Goal: Task Accomplishment & Management: Manage account settings

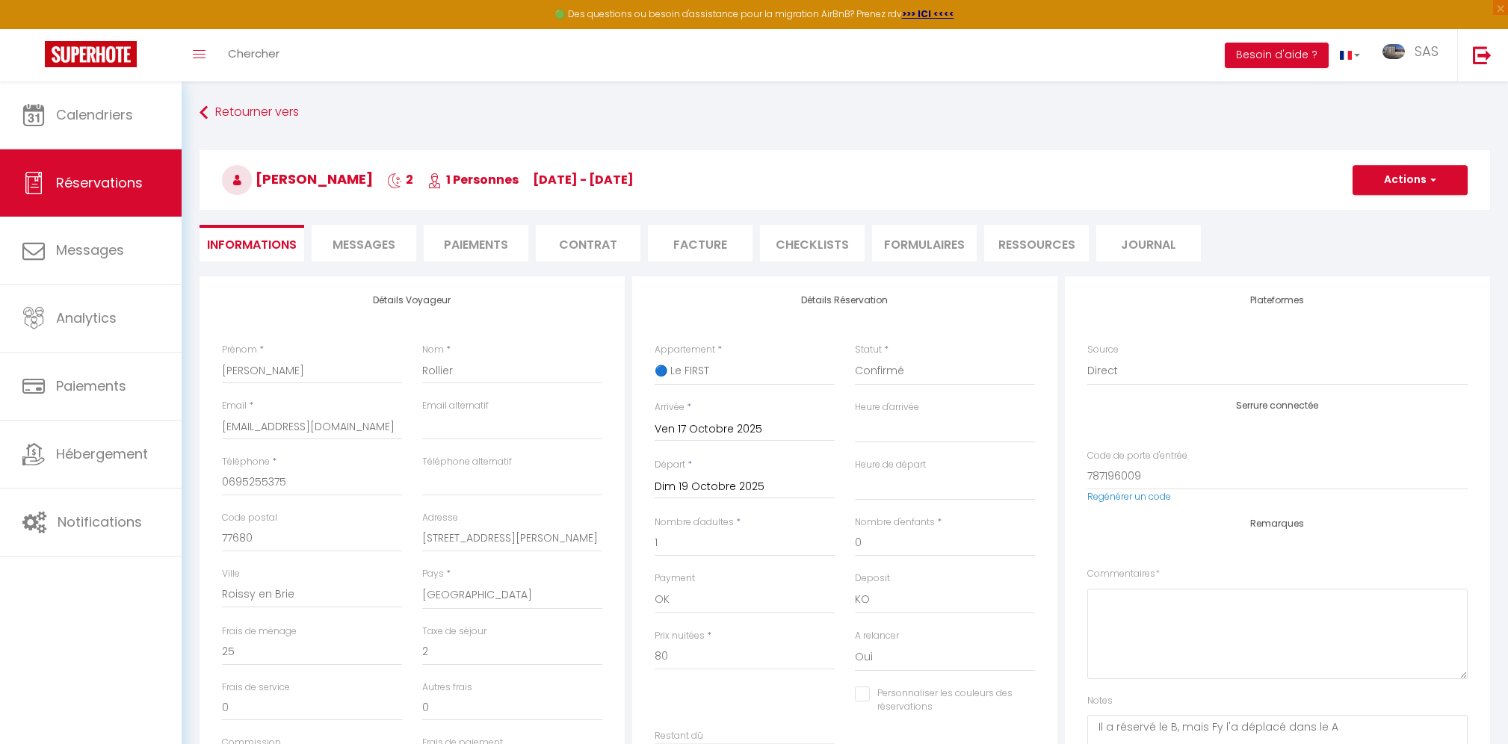
select select
select select "14"
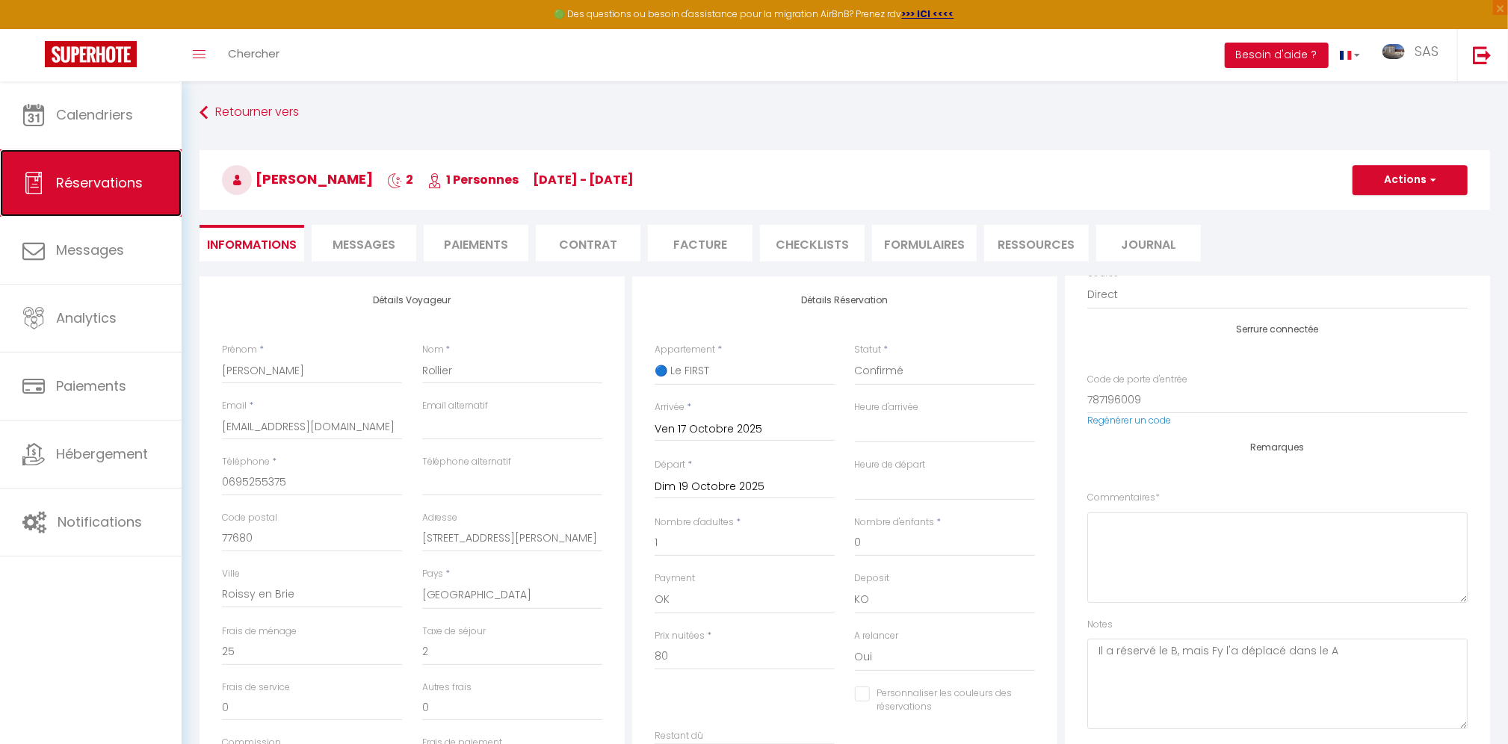
click at [96, 183] on span "Réservations" at bounding box center [99, 182] width 87 height 19
select select "not_cancelled"
select select
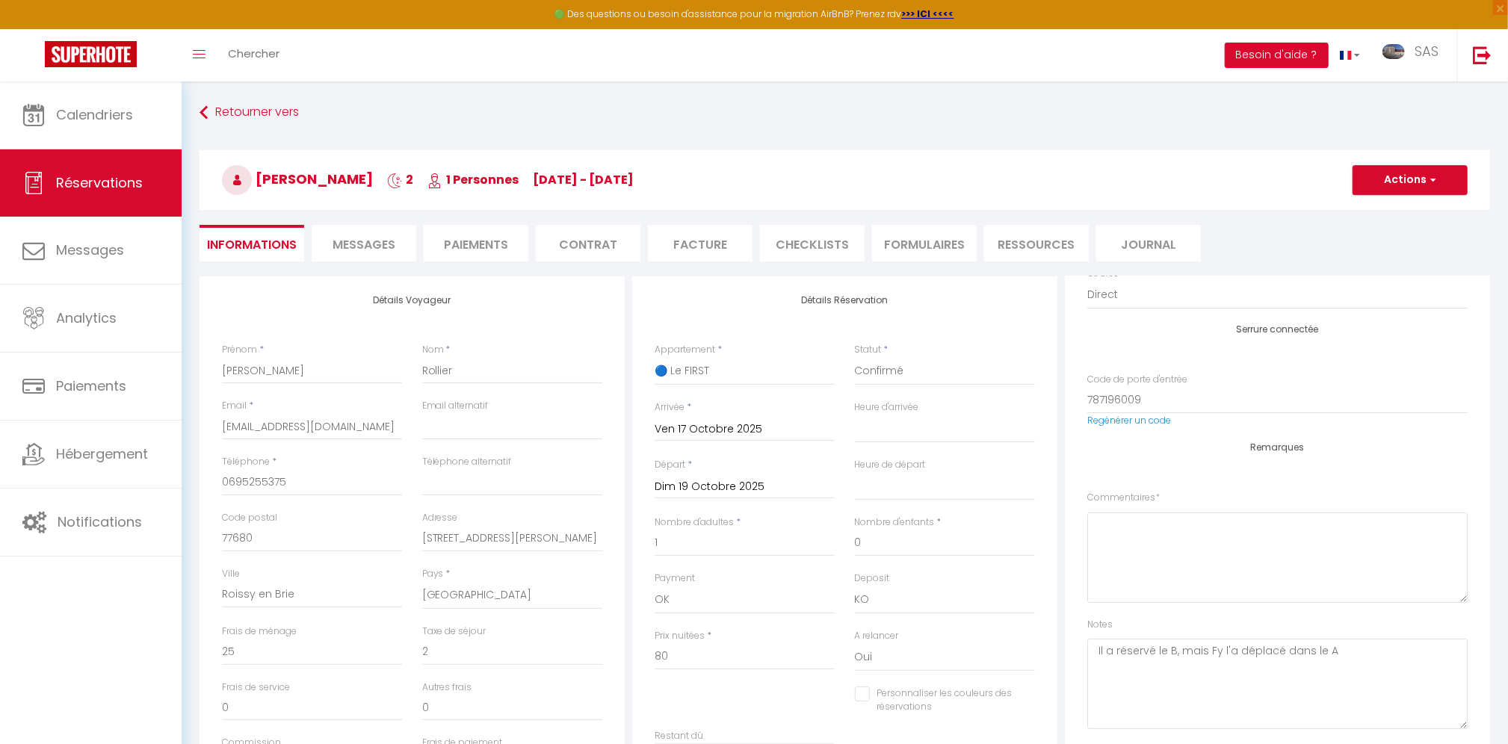
select select
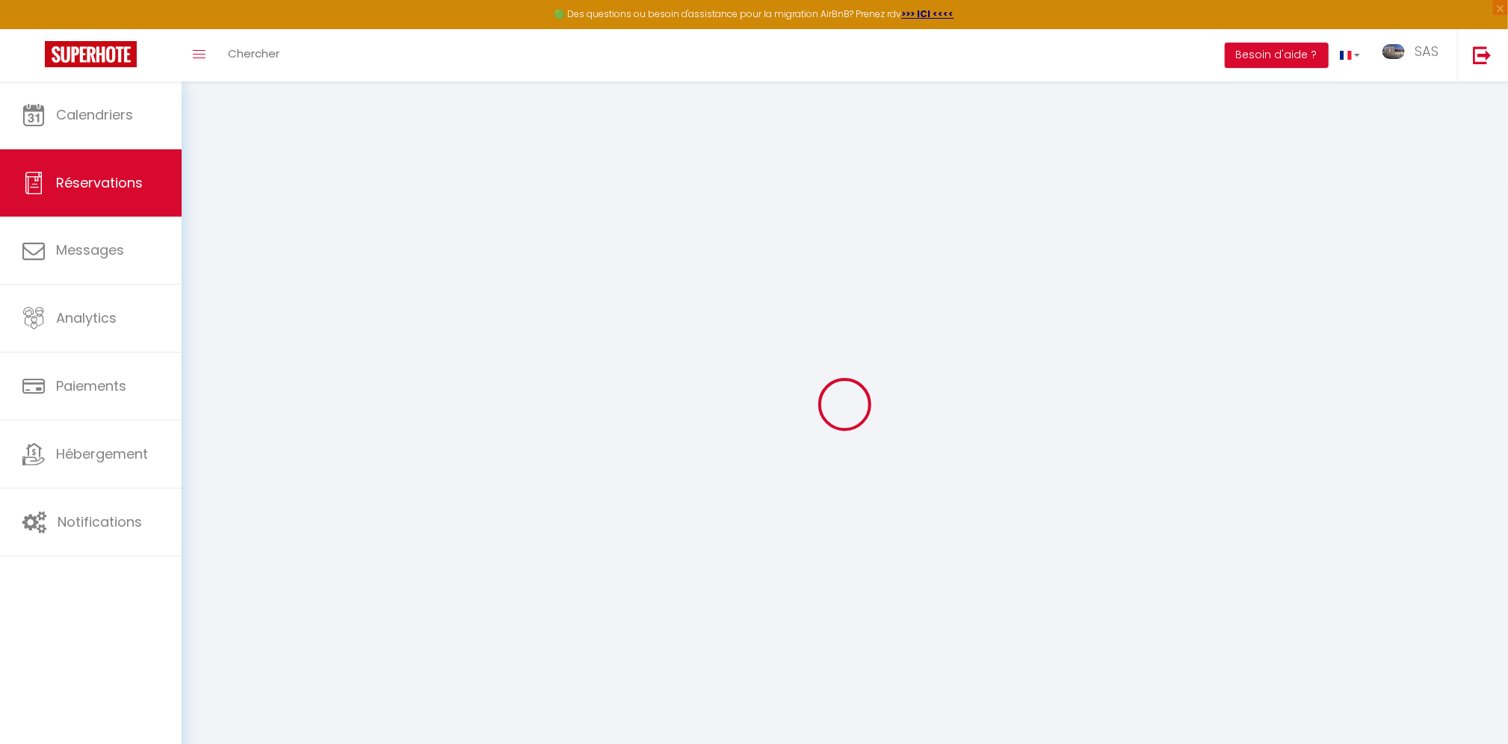
select select "all"
select select
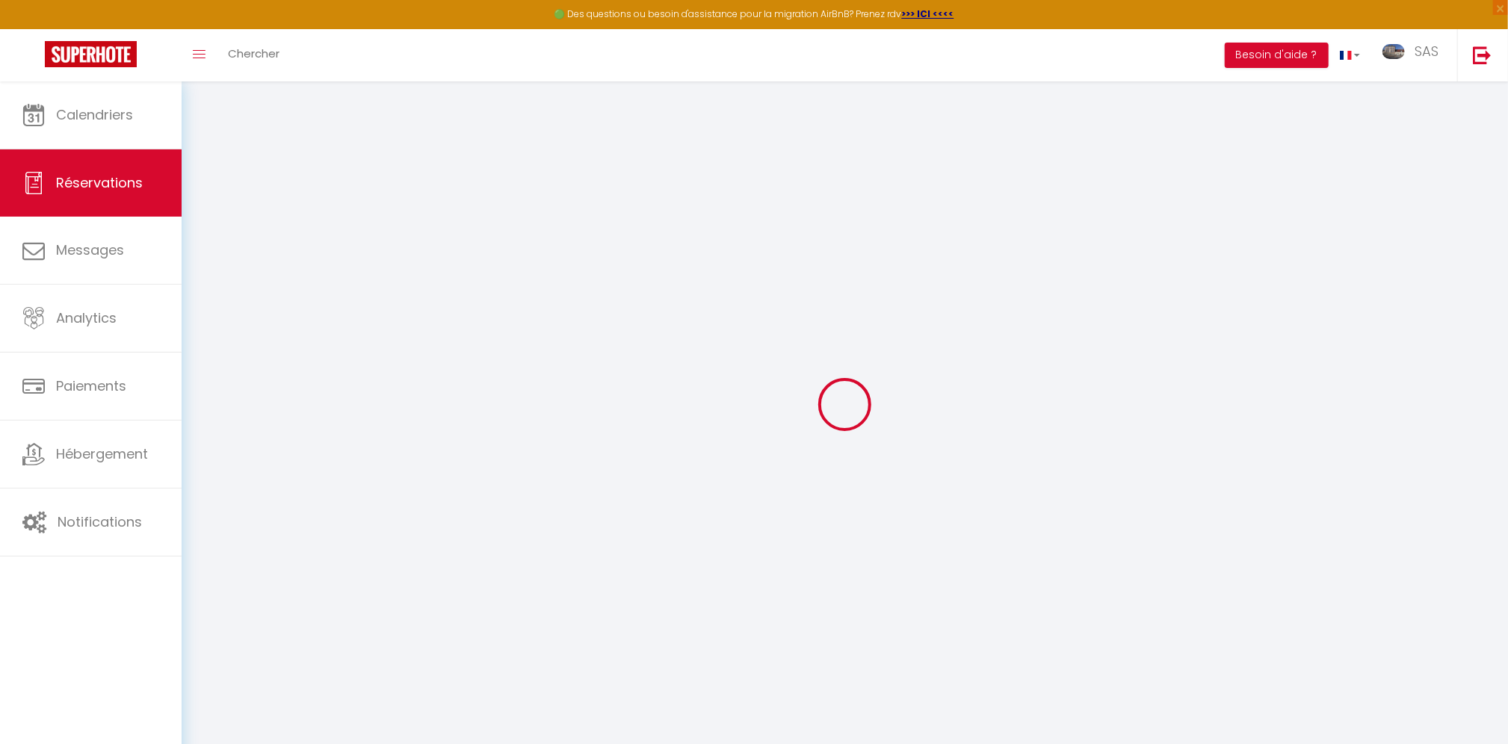
select select
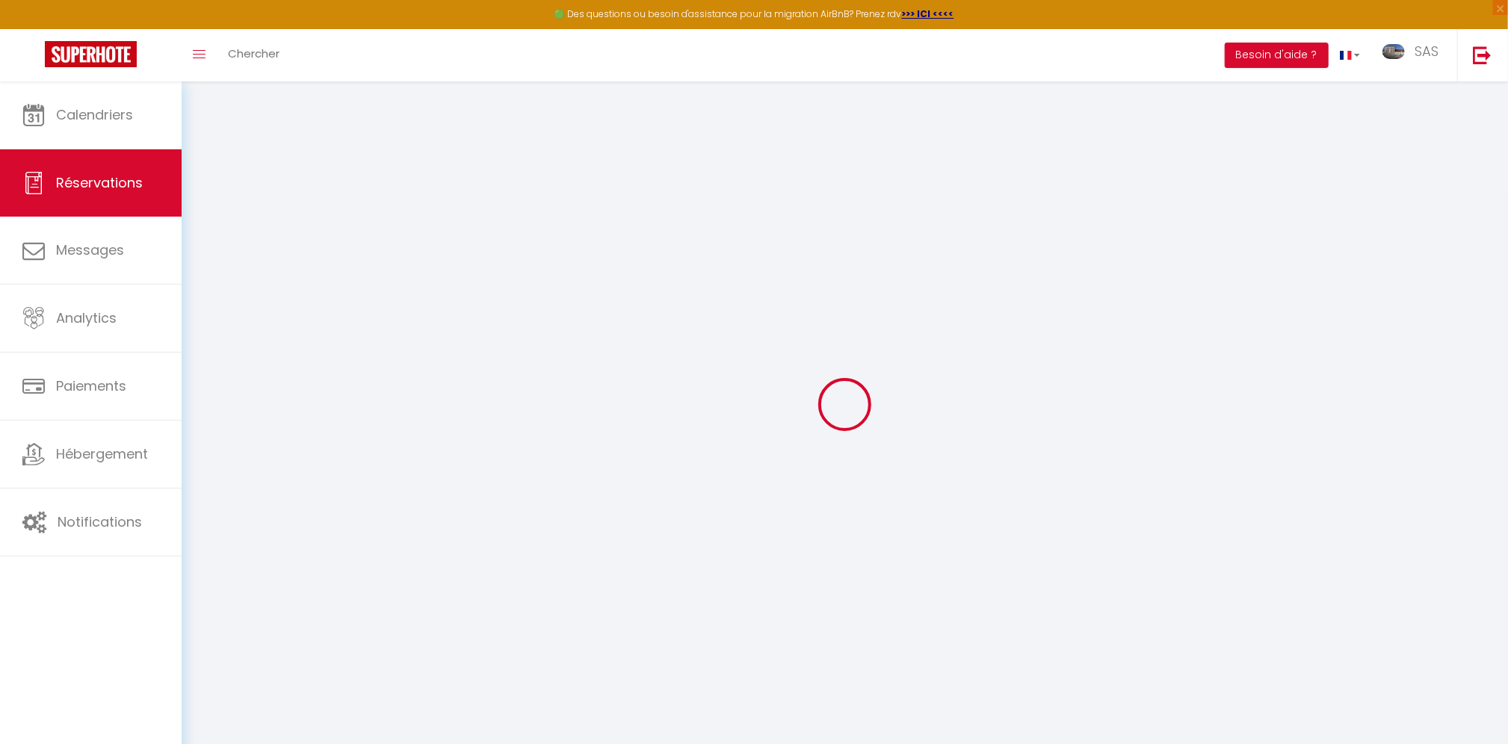
select select
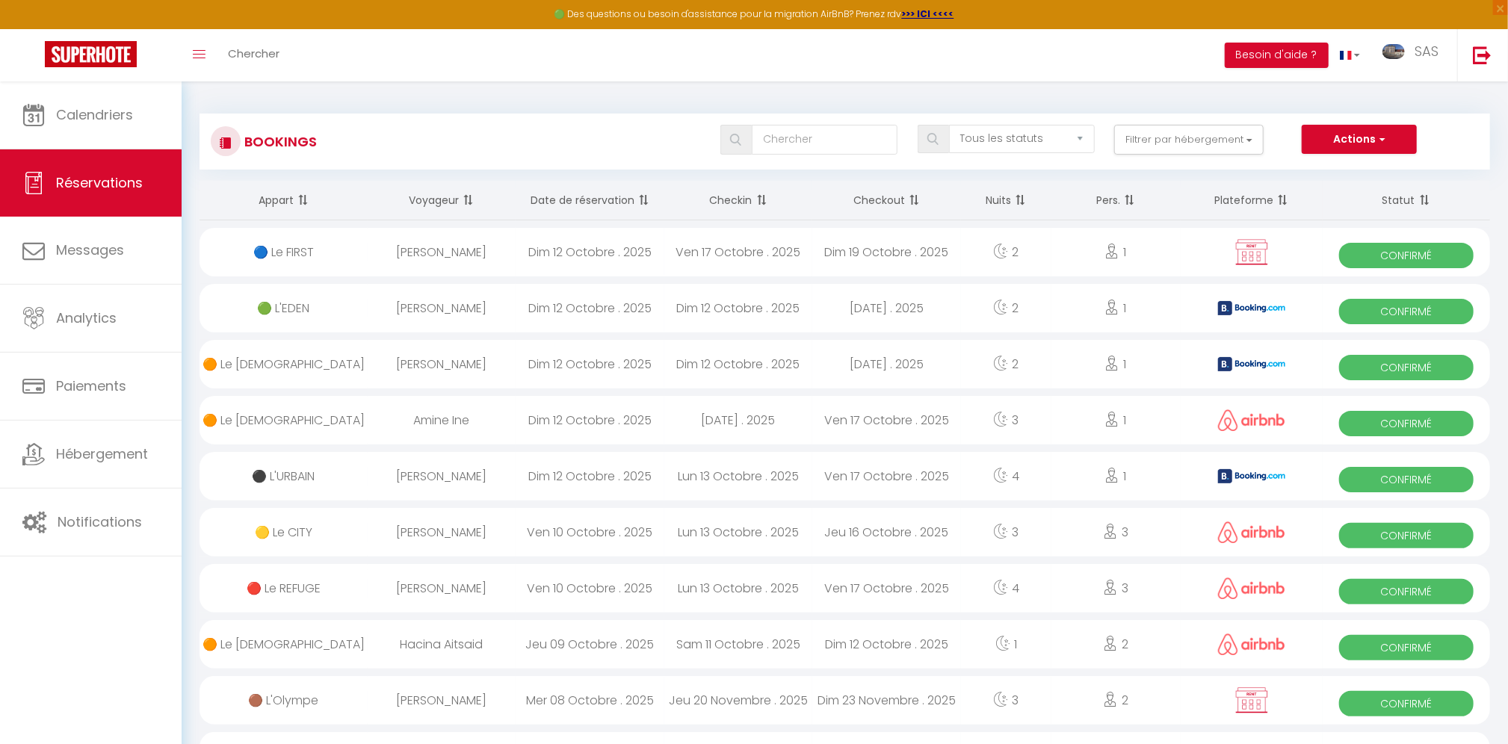
click at [430, 416] on div "Amine Ine" at bounding box center [442, 420] width 149 height 49
select select "OK"
select select "0"
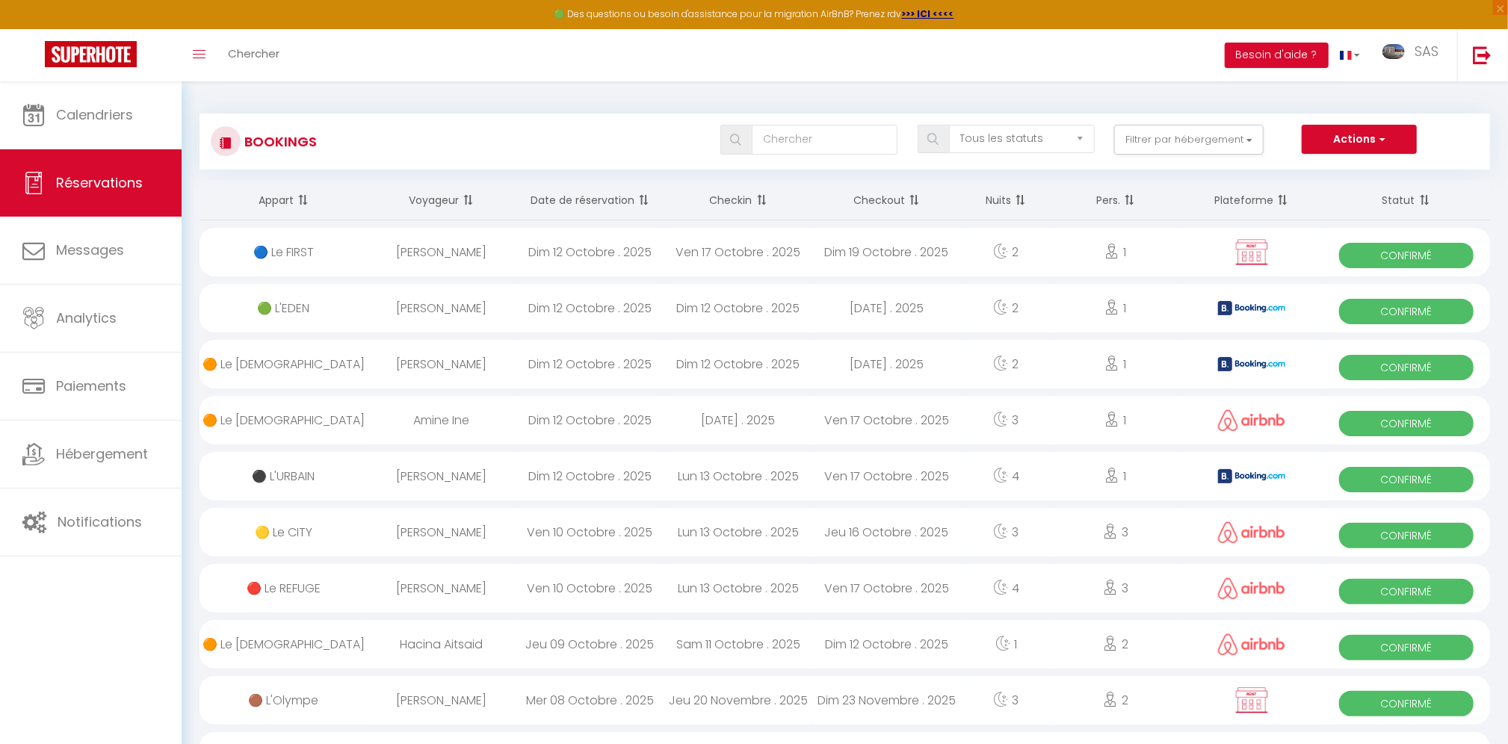
select select "1"
select select
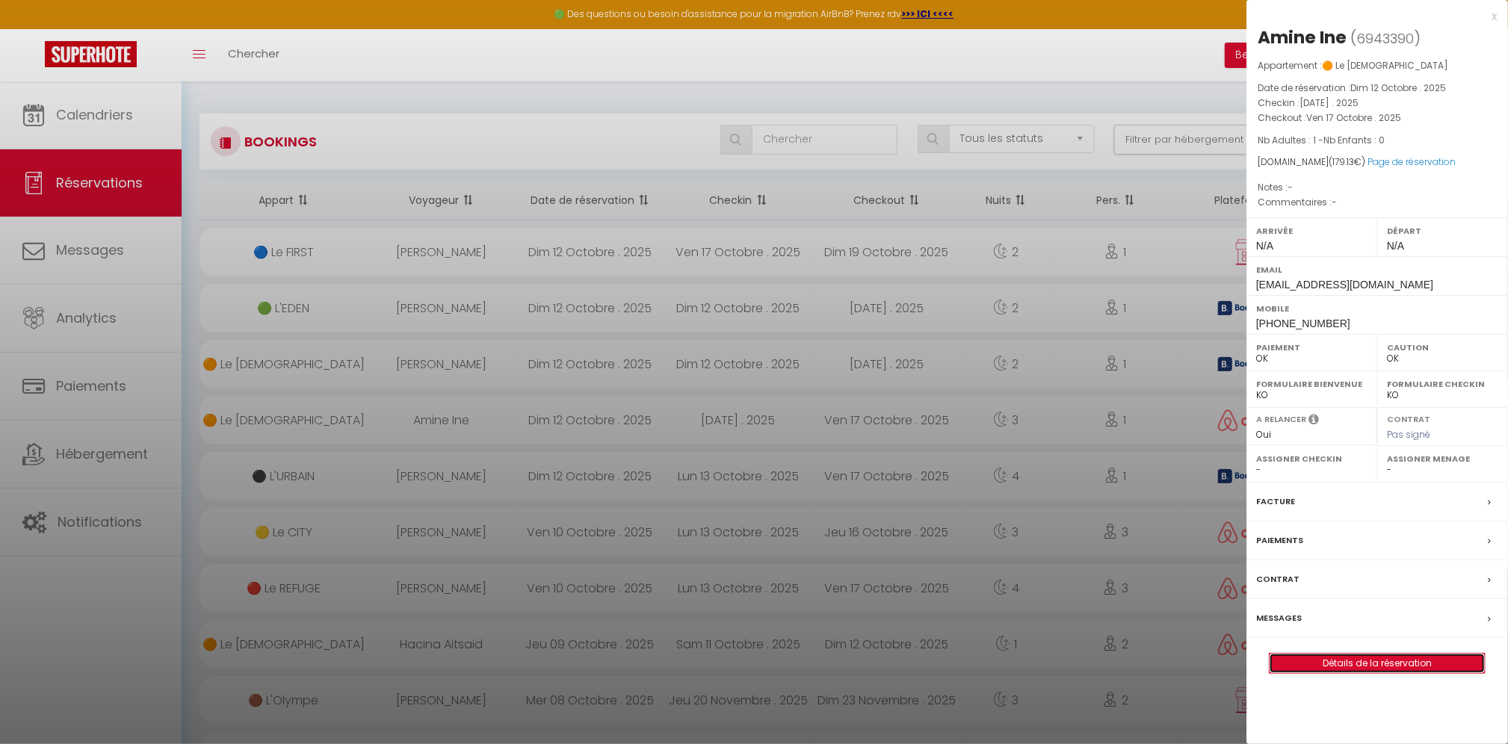
click at [1414, 660] on link "Détails de la réservation" at bounding box center [1377, 663] width 215 height 19
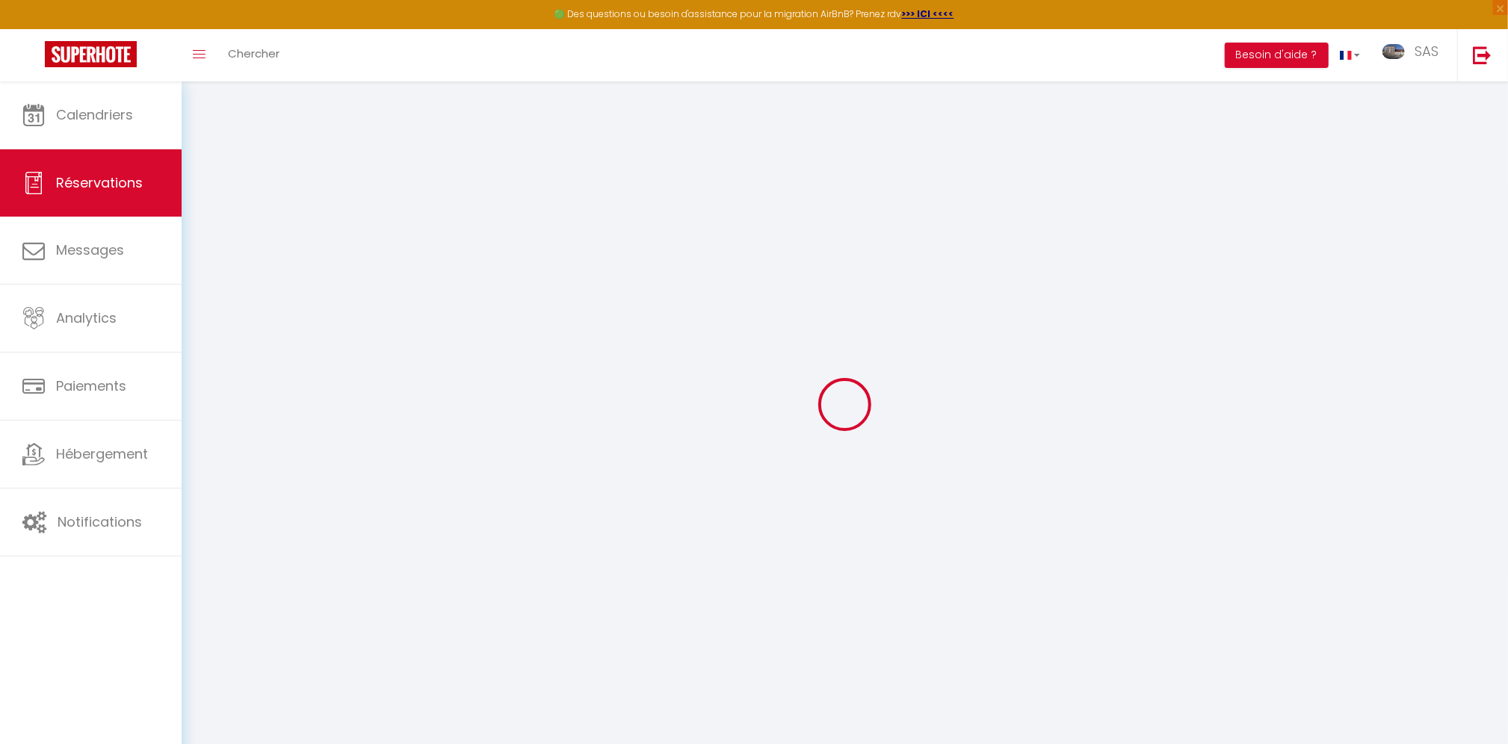
type input "Amine"
type input "Ine"
type input "[EMAIL_ADDRESS][DOMAIN_NAME]"
type input "[PHONE_NUMBER]"
select select
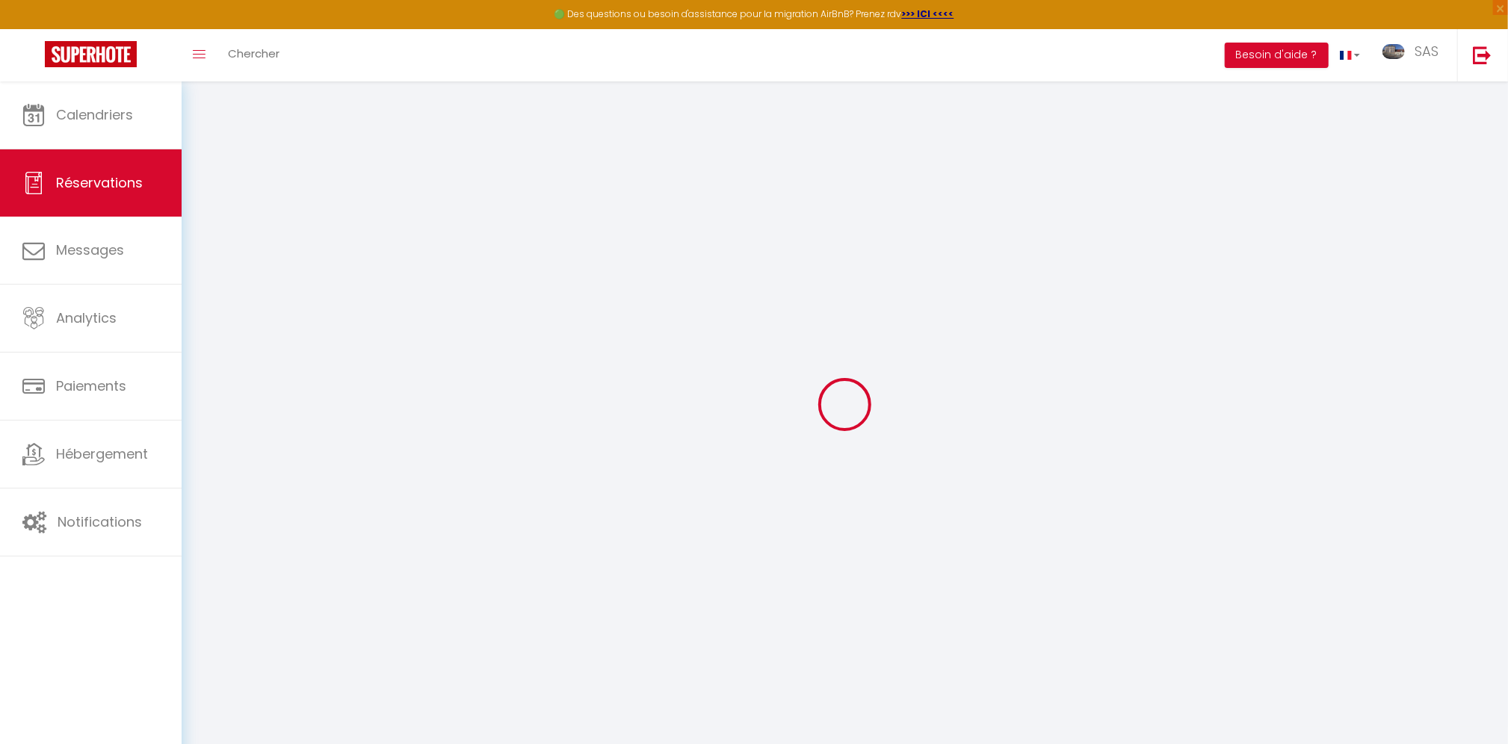
type input "26.25"
select select "9571"
select select "1"
select select
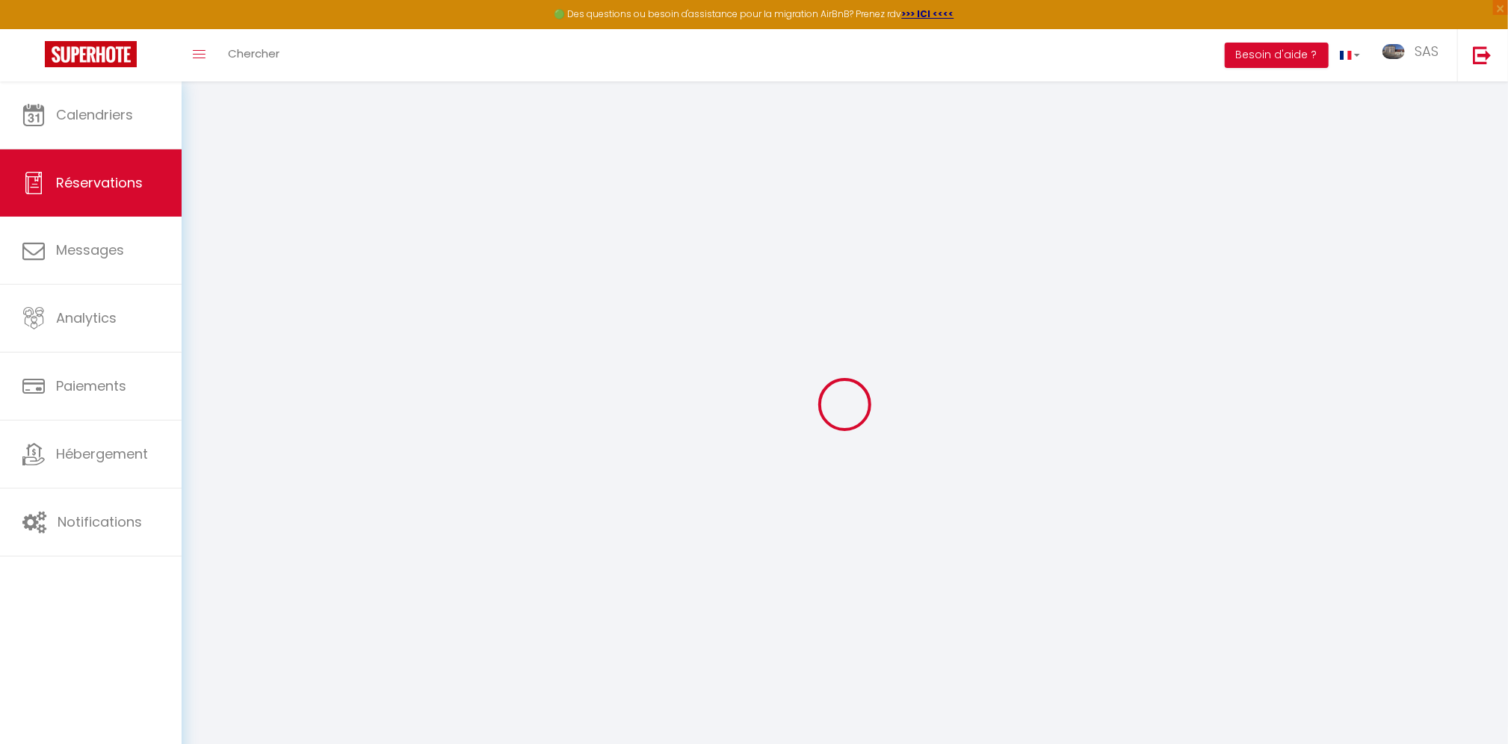
type input "1"
select select "12"
select select
type input "150"
checkbox input "false"
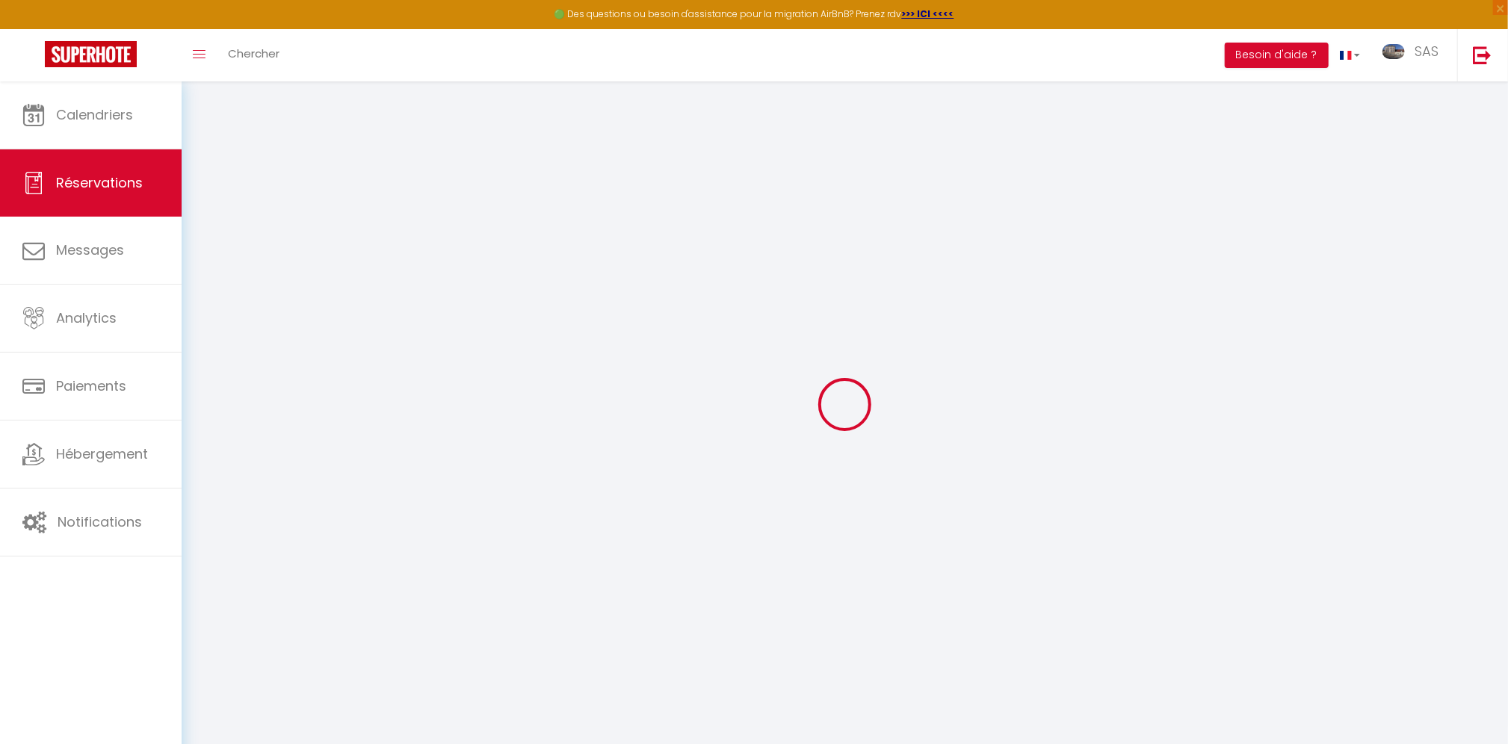
type input "0"
select select "1"
type input "0"
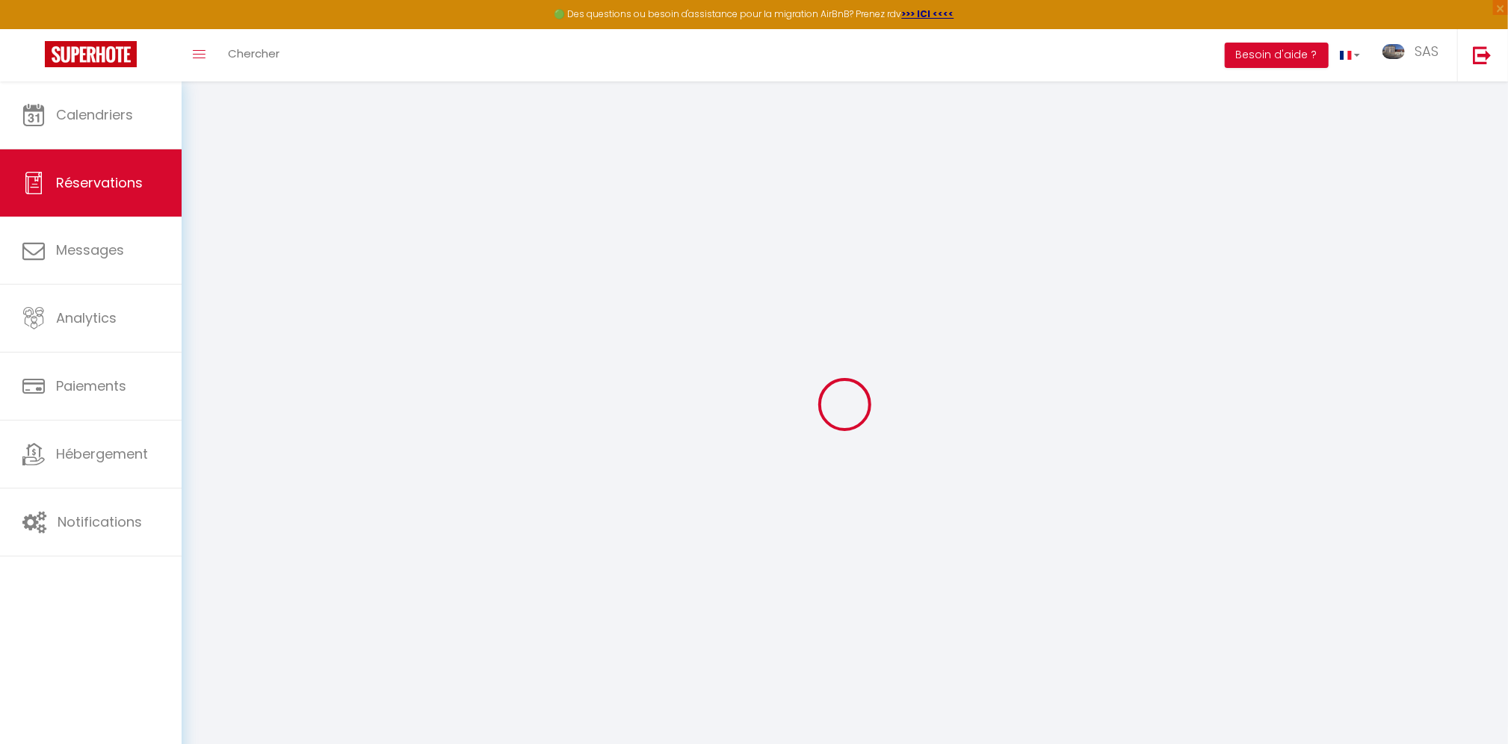
select select
select select "15"
checkbox input "false"
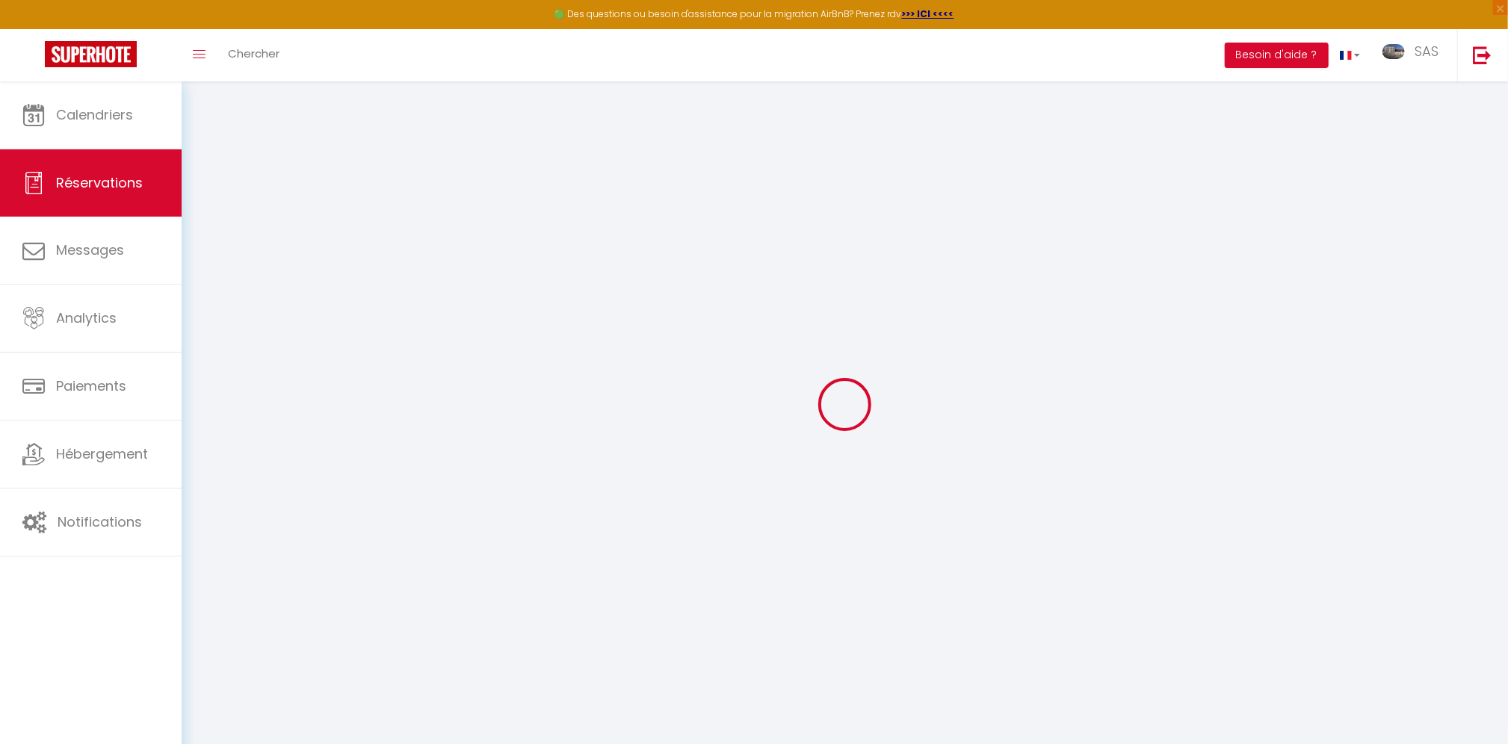
select select
checkbox input "false"
select select
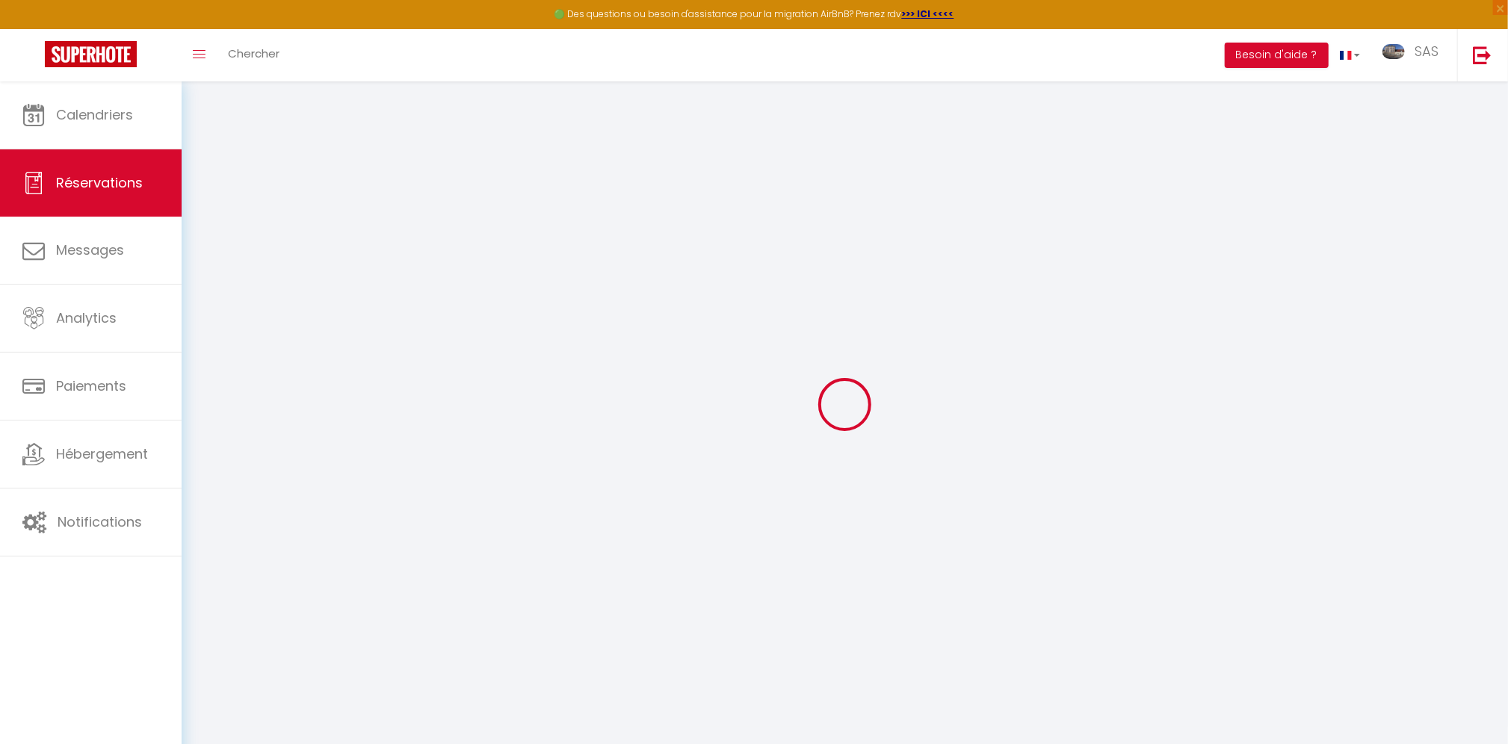
select select
checkbox input "false"
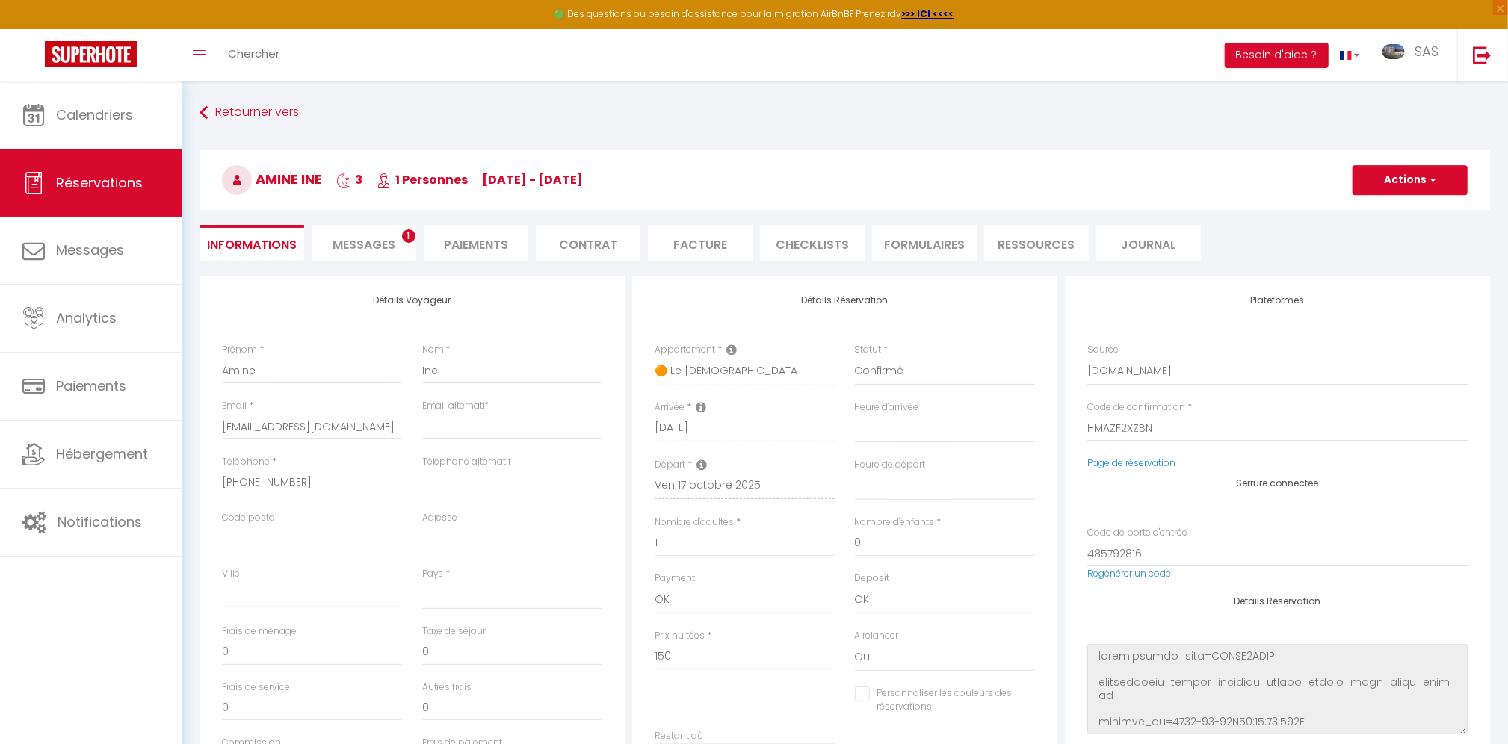
select select
type input "25"
type input "4.13"
select select
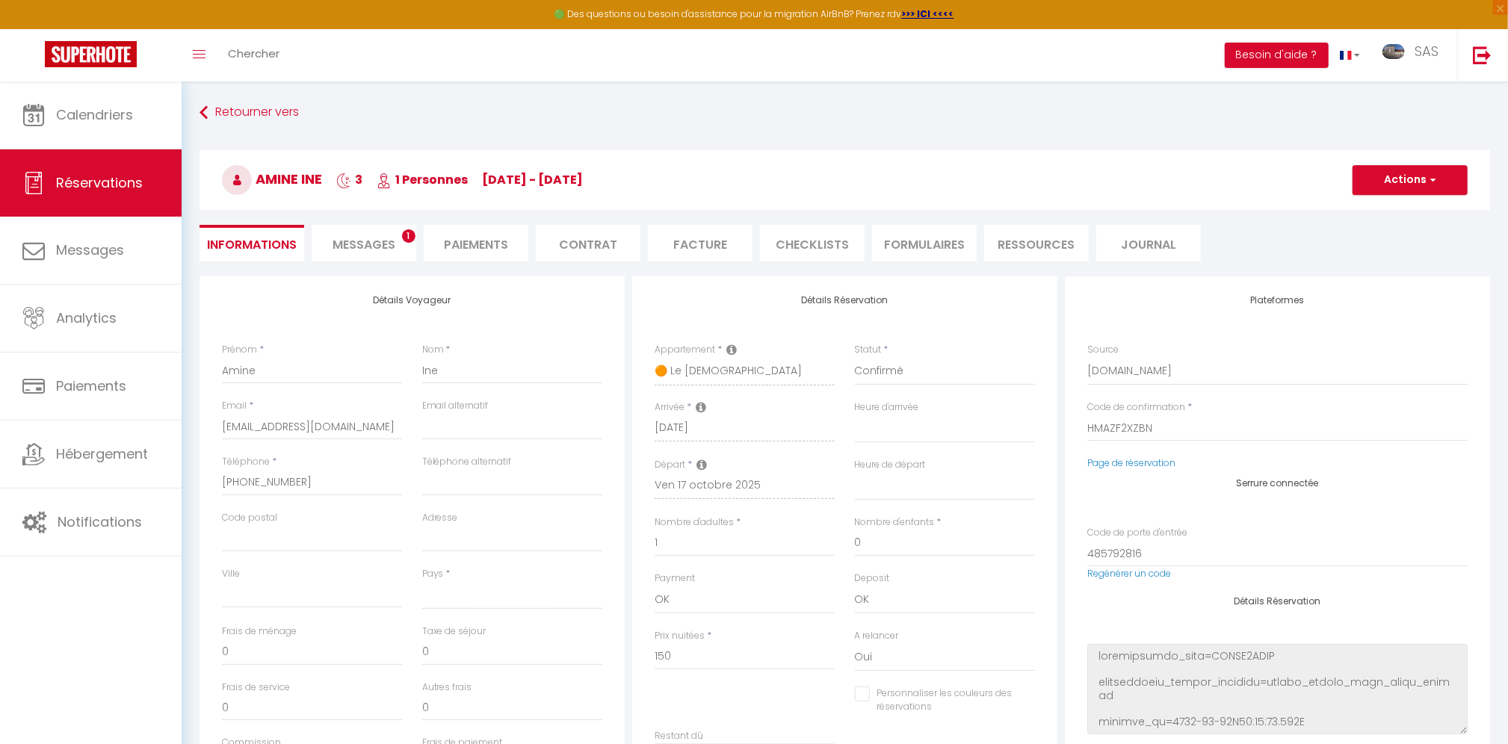
checkbox input "false"
select select
checkbox input "false"
select select
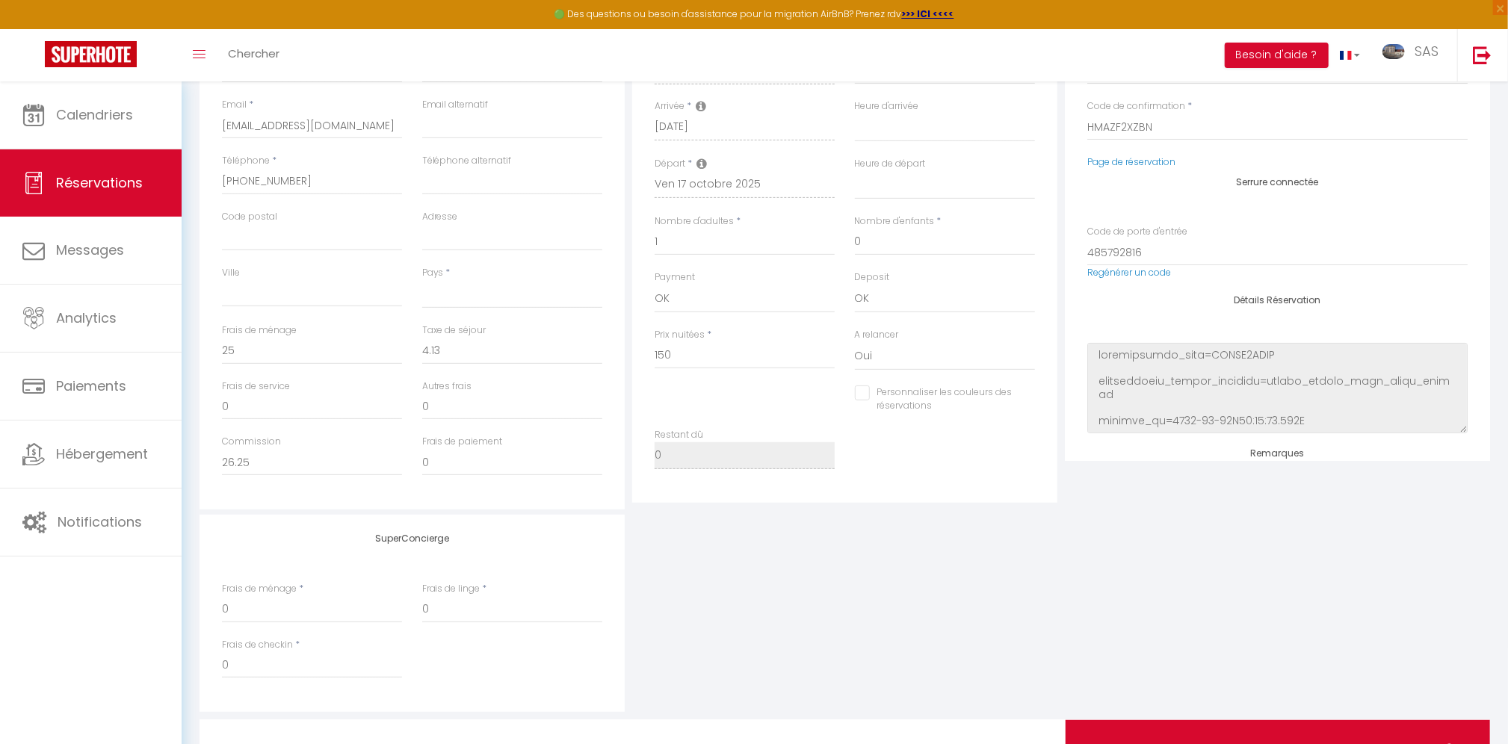
scroll to position [339, 0]
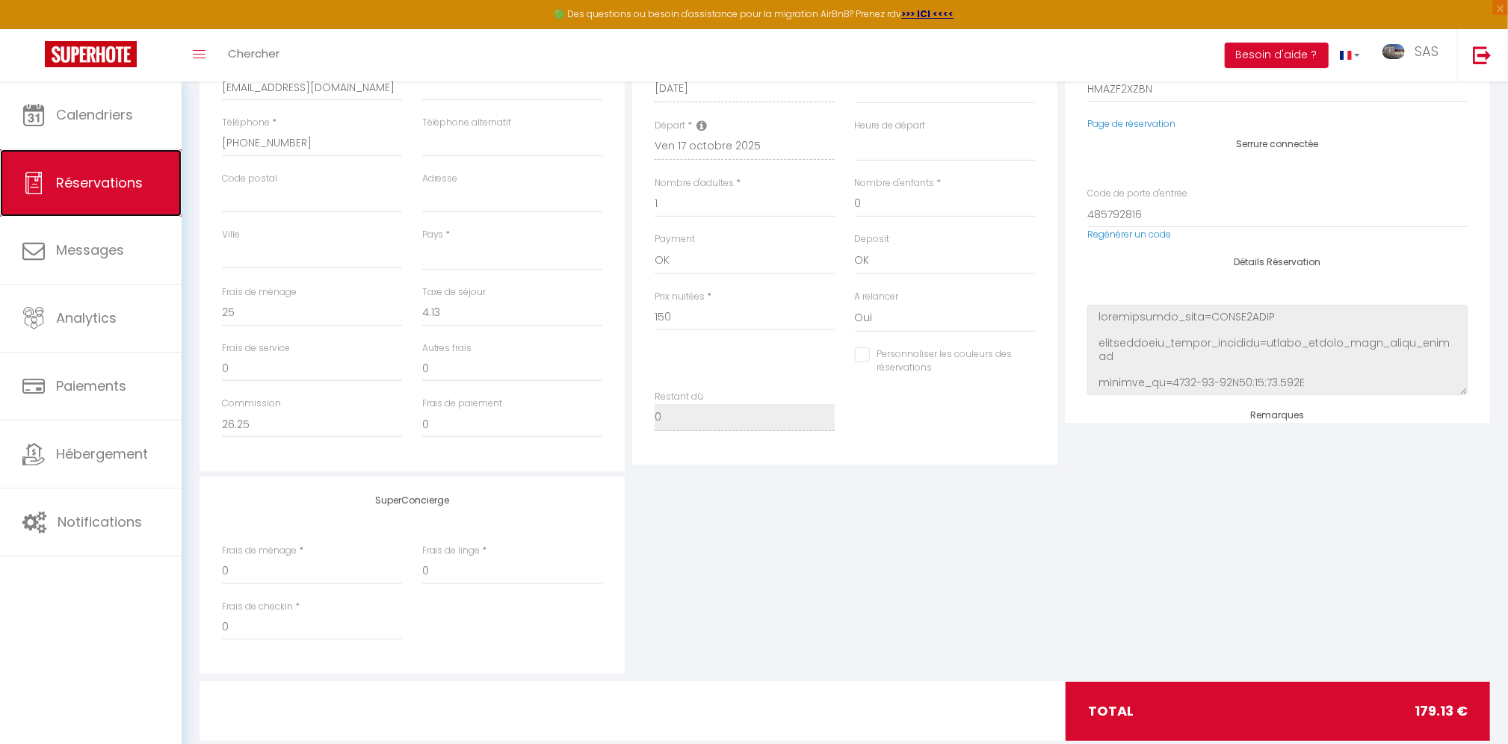
click at [108, 194] on link "Réservations" at bounding box center [91, 182] width 182 height 67
select select "not_cancelled"
select select
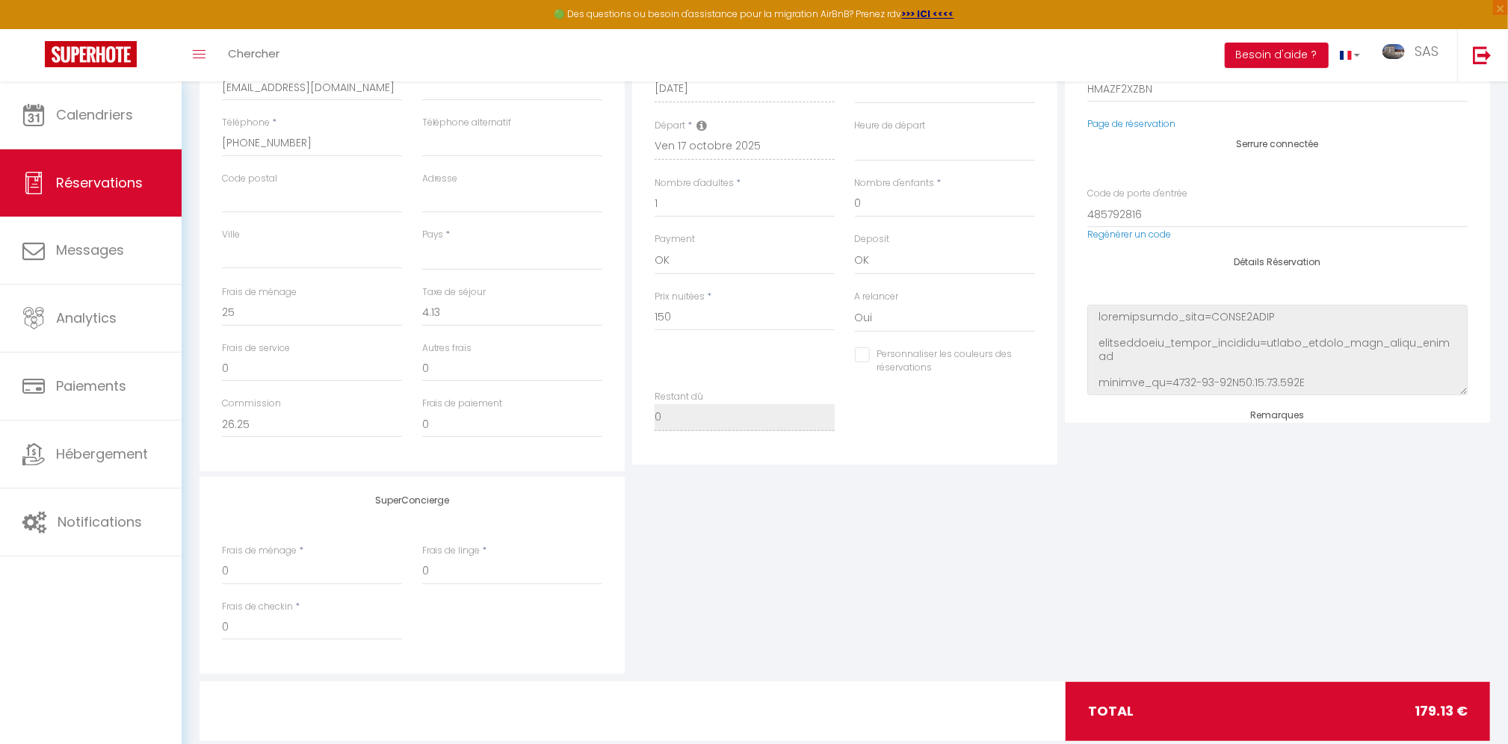
select select
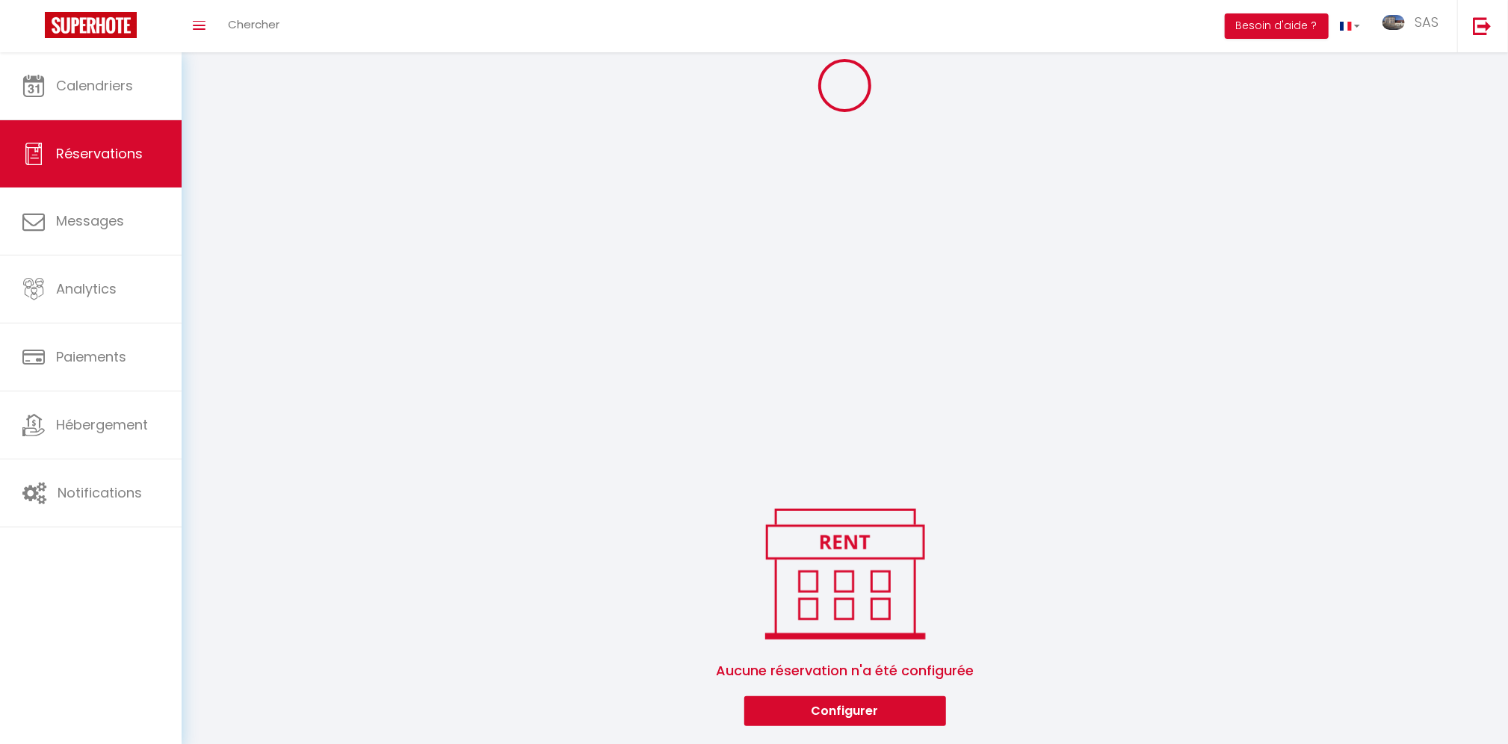
select select
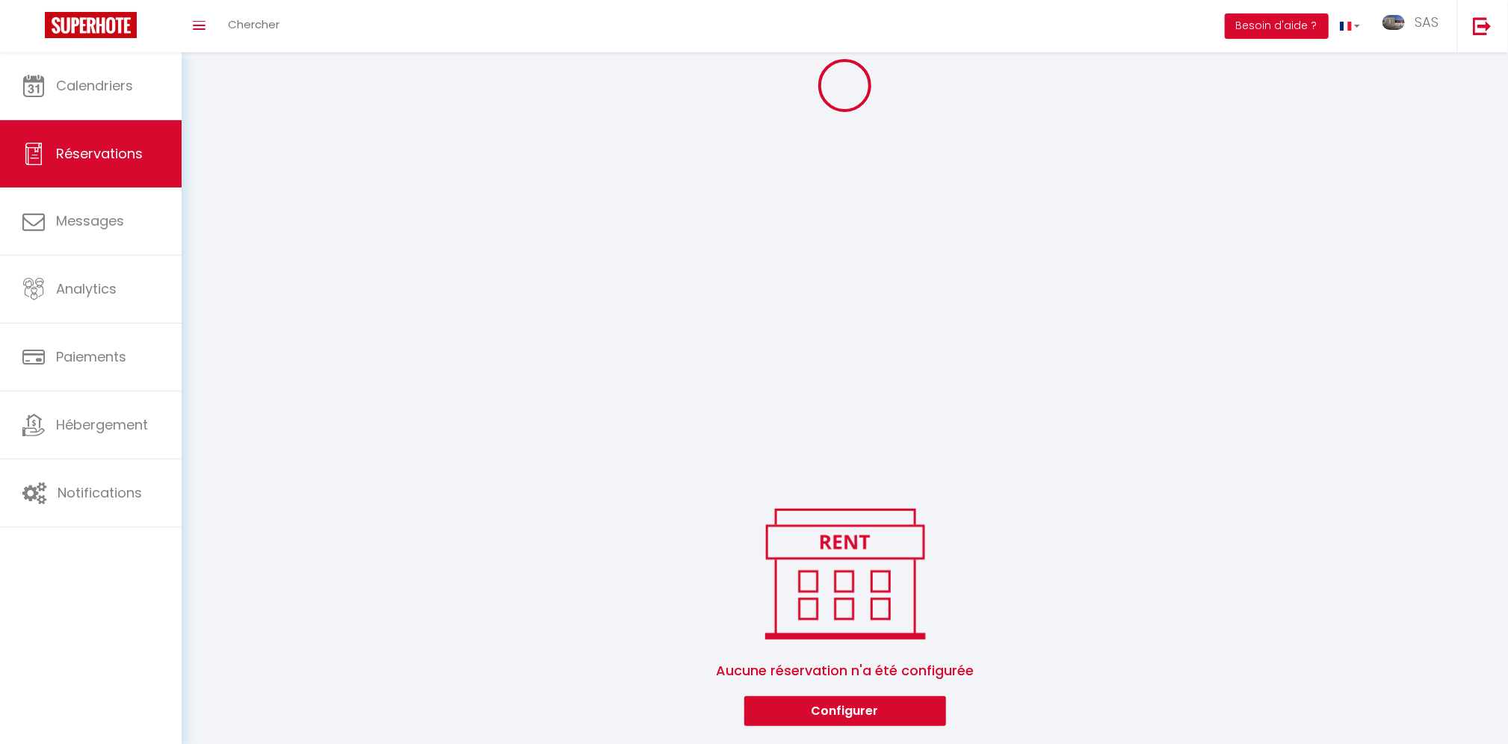
select select
select select "all"
select select
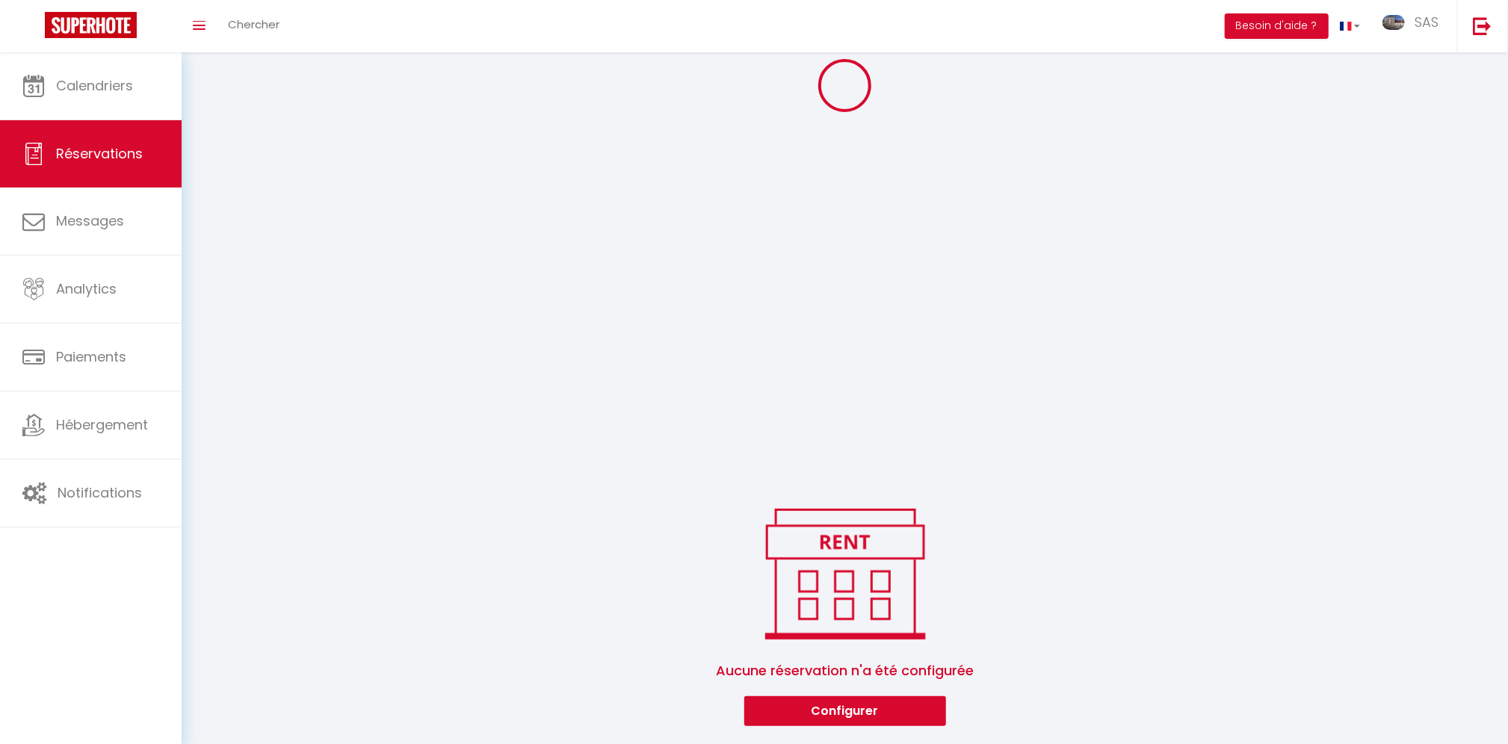
select select
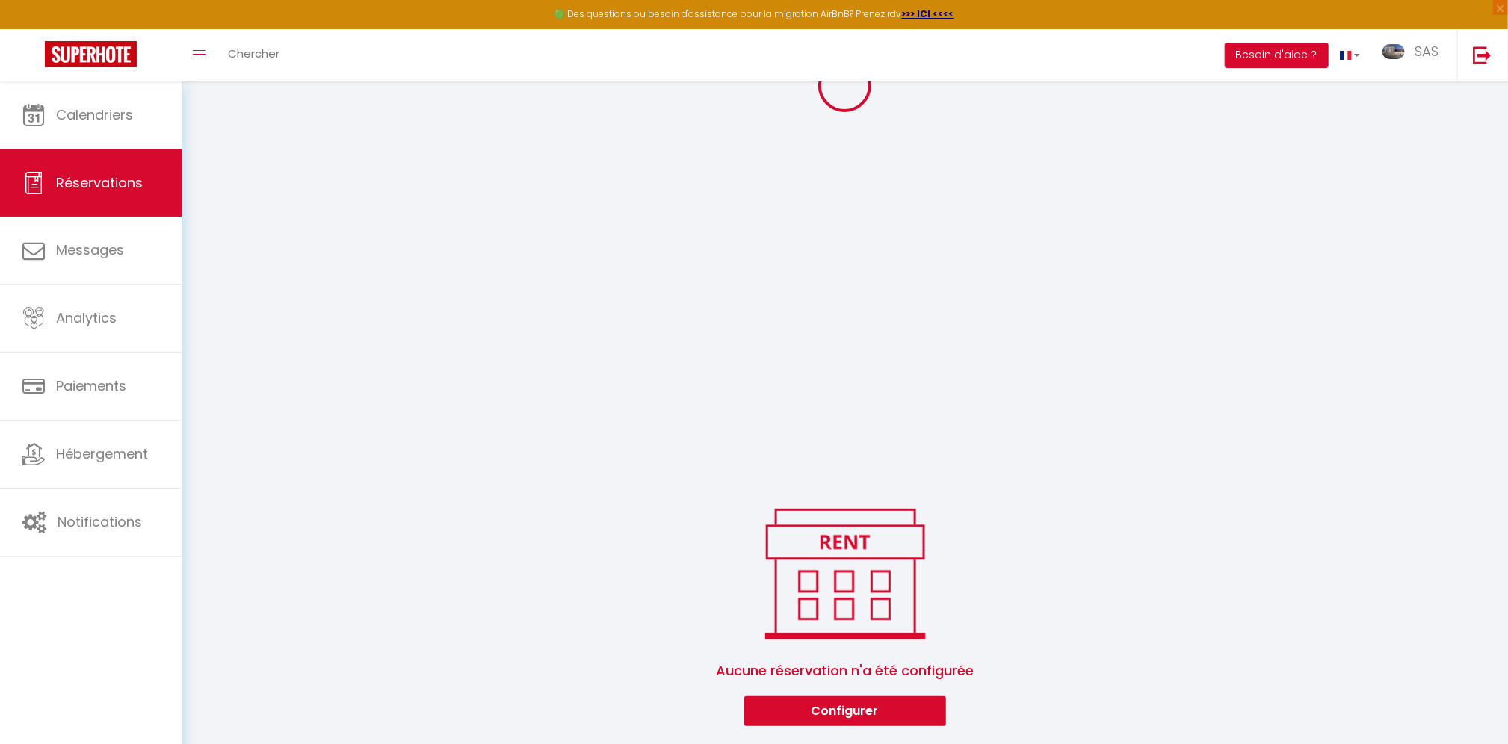
select select
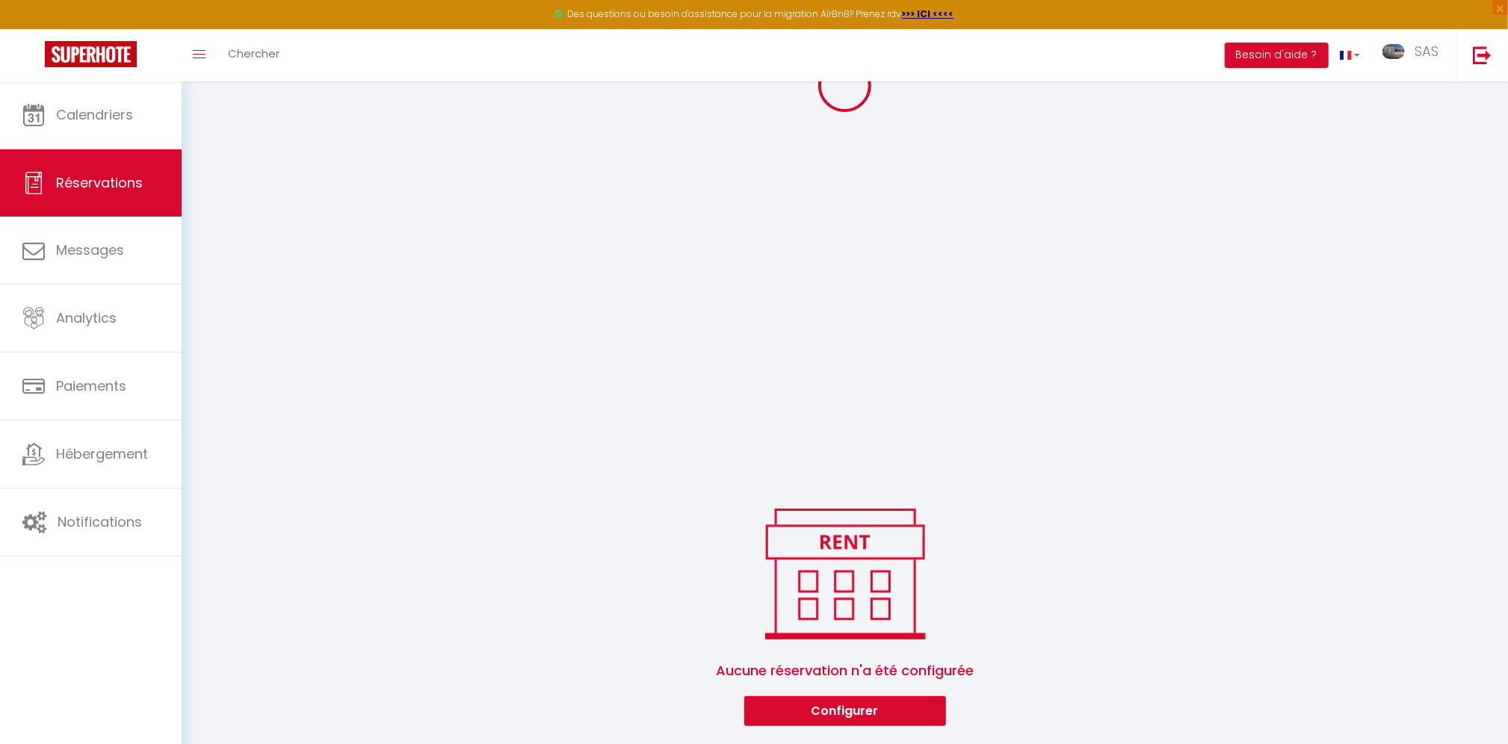
select select
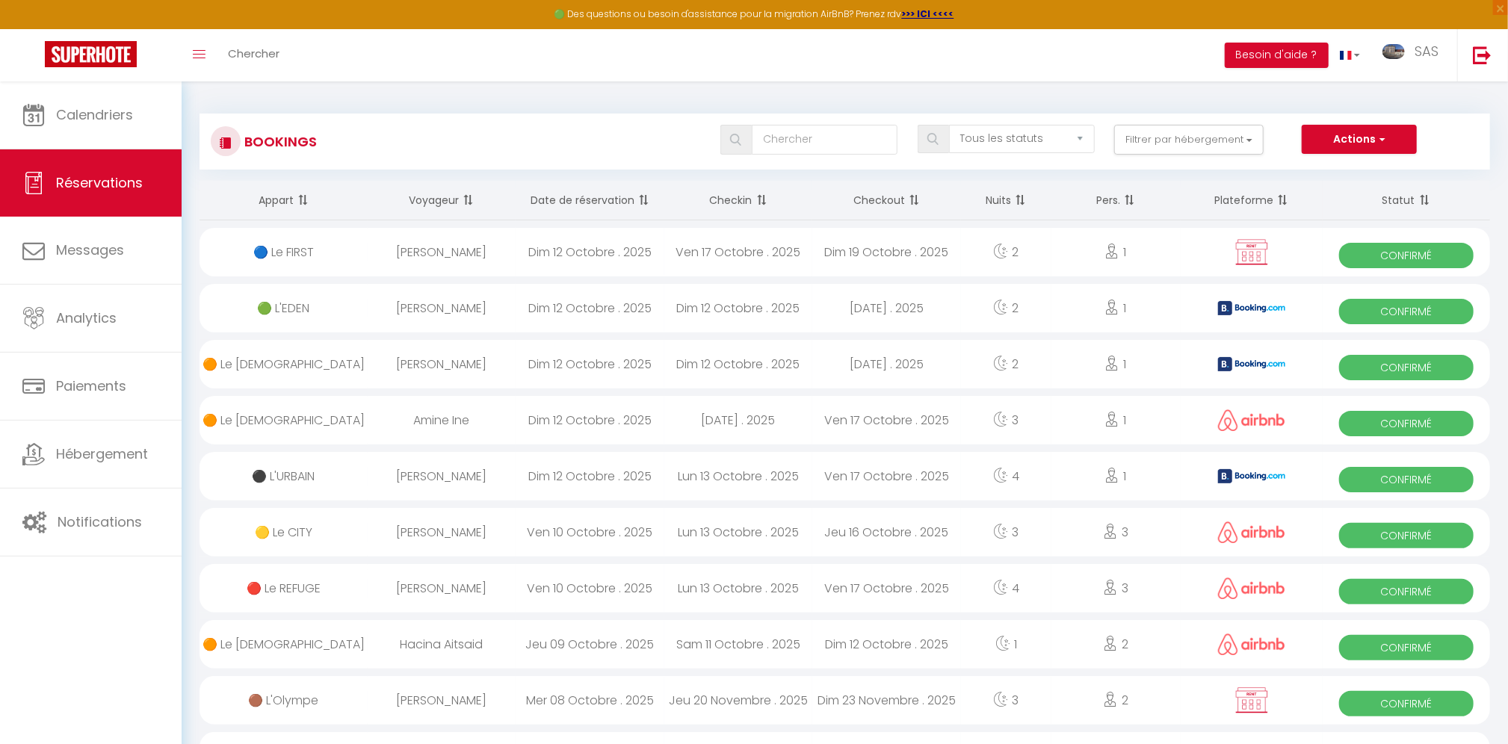
click at [448, 419] on div "Amine Ine" at bounding box center [442, 420] width 149 height 49
select select "OK"
select select "0"
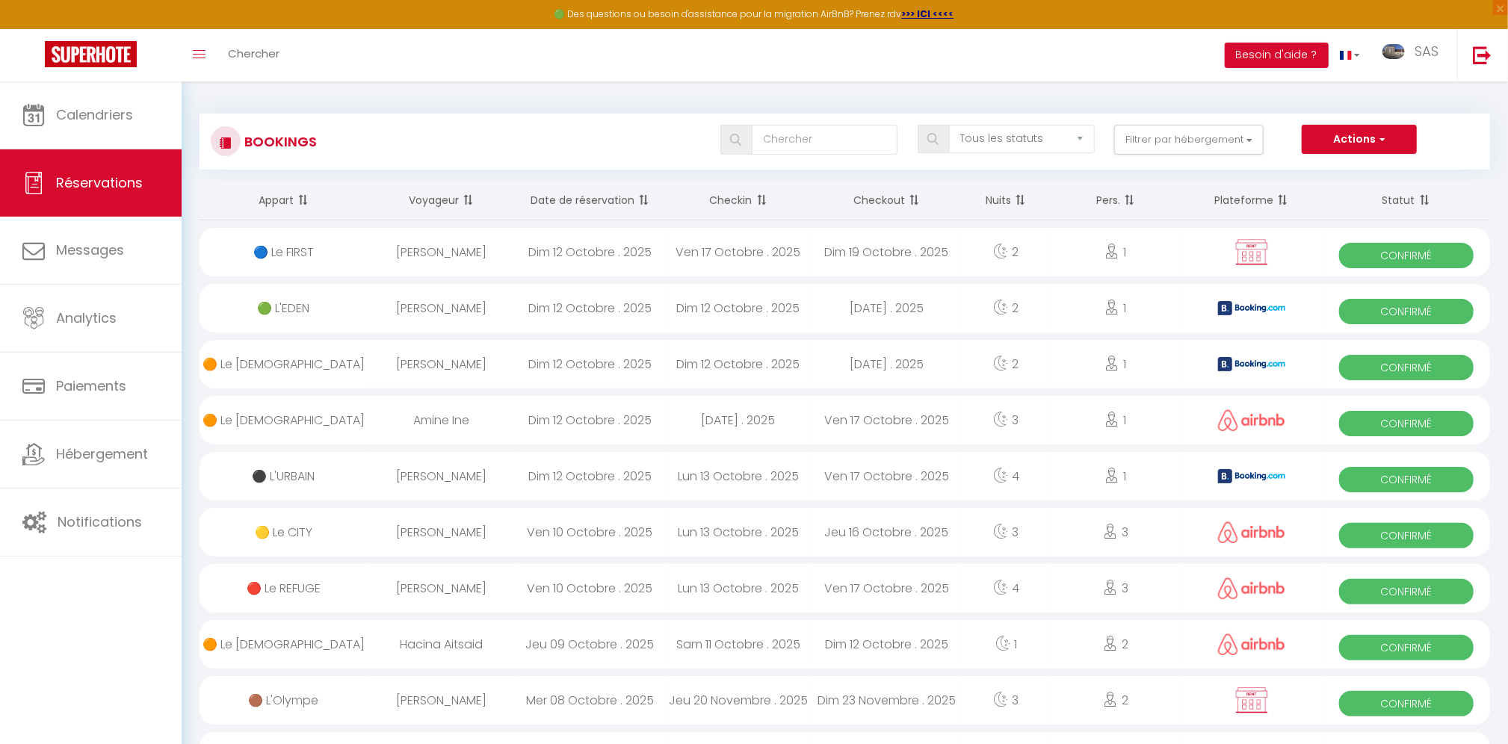
select select "1"
select select
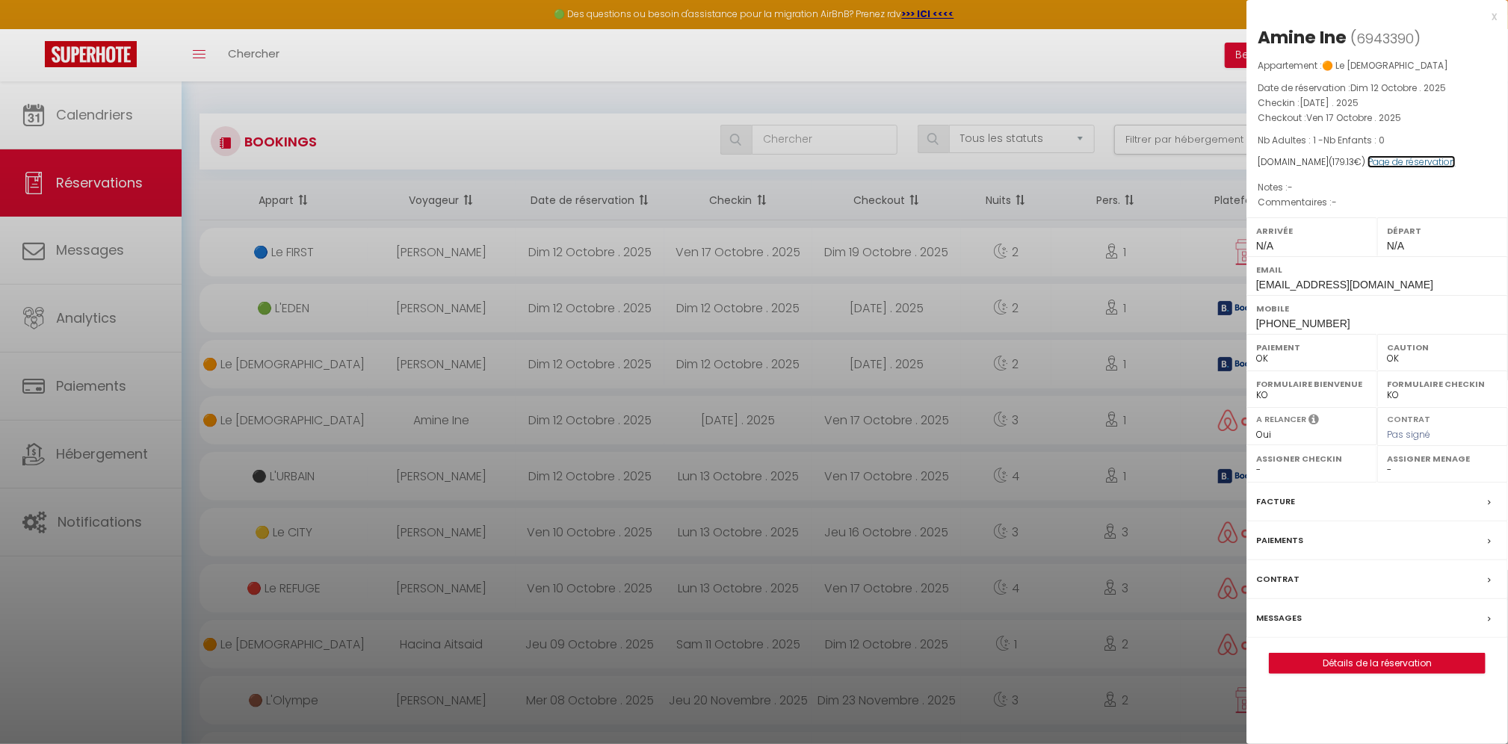
click at [1371, 162] on link "Page de réservation" at bounding box center [1412, 161] width 88 height 13
